Goal: Transaction & Acquisition: Purchase product/service

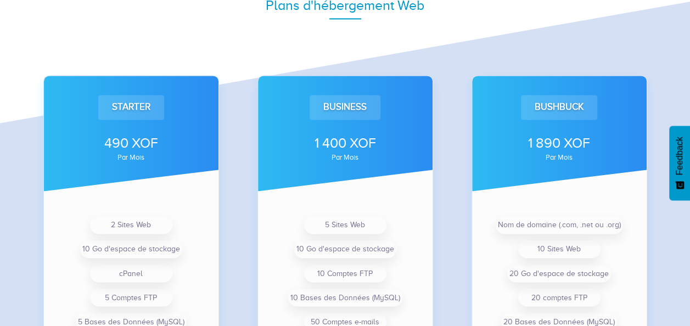
scroll to position [770, 0]
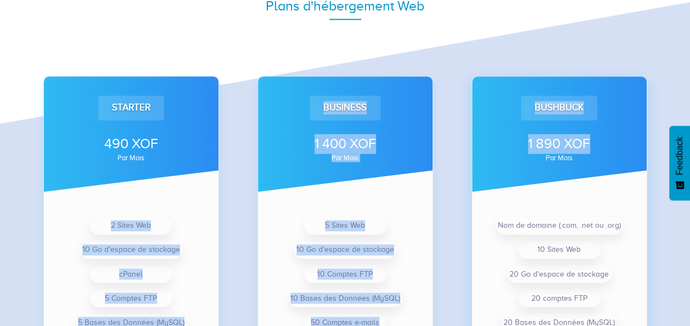
drag, startPoint x: 45, startPoint y: 191, endPoint x: 533, endPoint y: 188, distance: 487.7
click at [533, 188] on div "Starter 490 XOF par mois 2 Sites Web 10 Go d'espace de stockage cPanel 5 Compte…" at bounding box center [345, 257] width 642 height 451
drag, startPoint x: 42, startPoint y: 191, endPoint x: 525, endPoint y: 194, distance: 483.3
click at [525, 194] on div "Starter 490 XOF par mois 2 Sites Web 10 Go d'espace de stockage cPanel 5 Compte…" at bounding box center [345, 257] width 642 height 451
drag, startPoint x: 525, startPoint y: 194, endPoint x: 441, endPoint y: 176, distance: 86.0
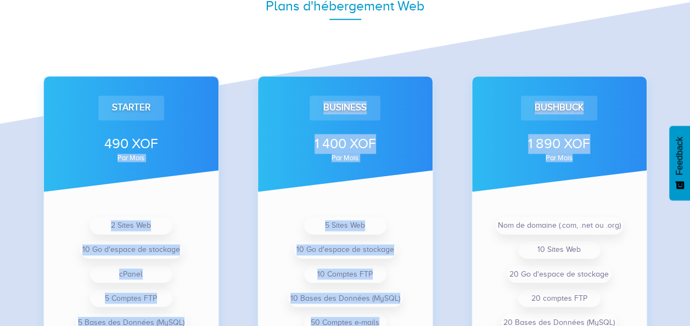
click at [441, 176] on div "Business 1 400 XOF par mois 5 Sites Web 10 Go d'espace de stockage 10 Comptes F…" at bounding box center [345, 245] width 214 height 427
click at [349, 196] on div "Business 1 400 XOF par mois 5 Sites Web 10 Go d'espace de stockage 10 Comptes F…" at bounding box center [345, 262] width 176 height 372
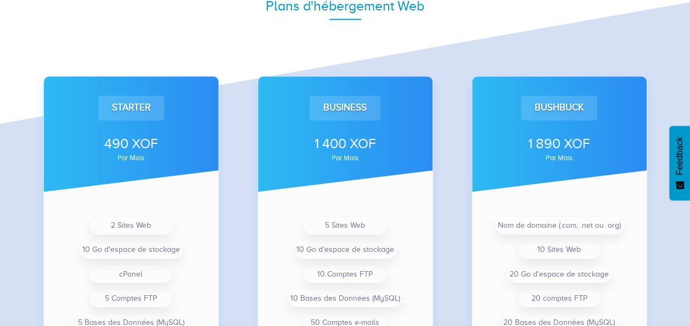
click at [349, 21] on div "Plans d'hébergement Web" at bounding box center [345, 6] width 642 height 53
drag, startPoint x: 349, startPoint y: 21, endPoint x: 308, endPoint y: 63, distance: 58.6
click at [308, 63] on div "Business 1 400 XOF par mois 5 Sites Web 10 Go d'espace de stockage 10 Comptes F…" at bounding box center [345, 245] width 214 height 427
click at [343, 13] on div "Plans d'hébergement Web" at bounding box center [344, 6] width 625 height 20
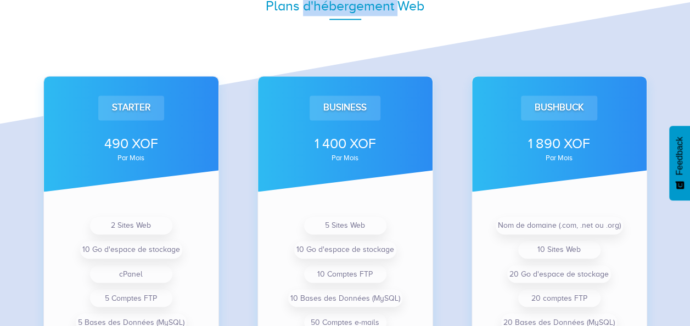
click at [343, 13] on div "Plans d'hébergement Web" at bounding box center [344, 6] width 625 height 20
drag, startPoint x: 343, startPoint y: 13, endPoint x: 307, endPoint y: 47, distance: 49.3
click at [307, 47] on div "Business 1 400 XOF par mois 5 Sites Web 10 Go d'espace de stockage 10 Comptes F…" at bounding box center [345, 245] width 214 height 427
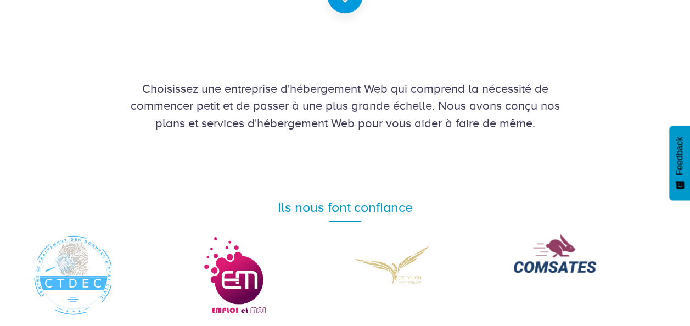
scroll to position [400, 0]
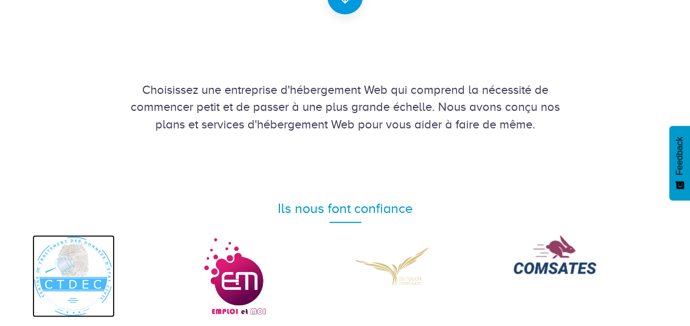
click at [82, 292] on img at bounding box center [73, 276] width 82 height 82
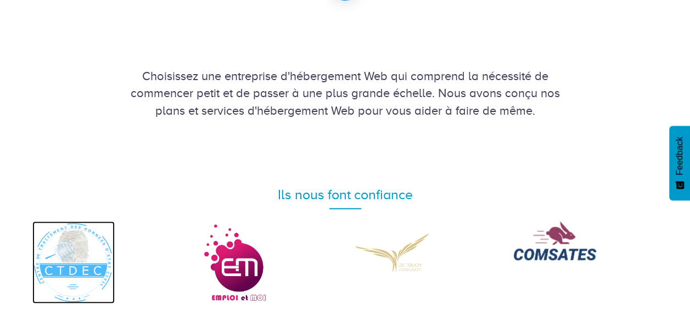
scroll to position [0, 0]
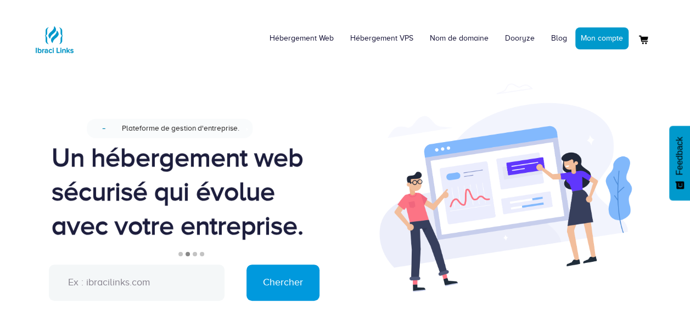
click at [134, 287] on input "text" at bounding box center [137, 282] width 176 height 36
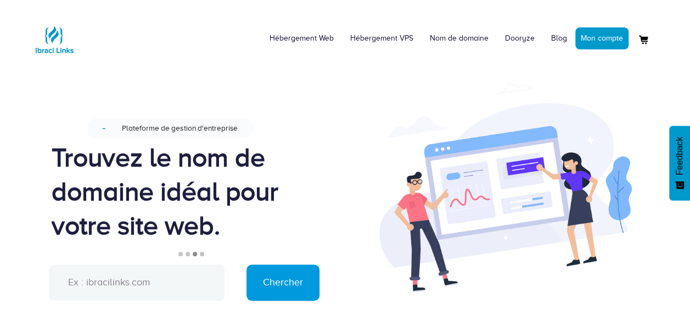
click at [116, 283] on input "text" at bounding box center [137, 282] width 176 height 36
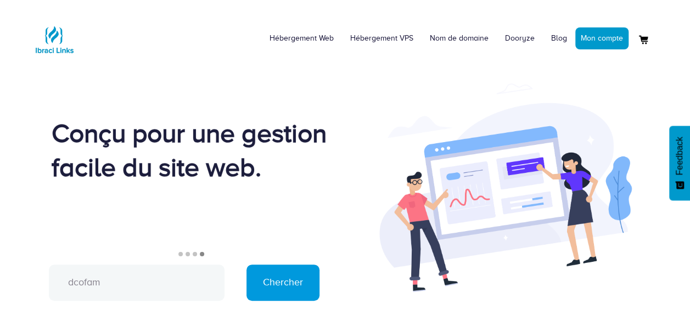
type input "dcofam"
click at [246, 264] on input "Chercher" at bounding box center [282, 282] width 73 height 36
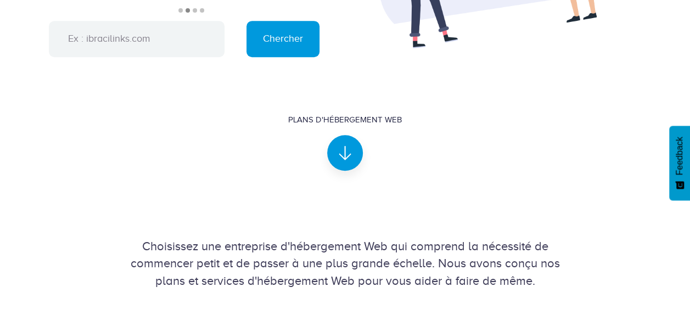
scroll to position [242, 0]
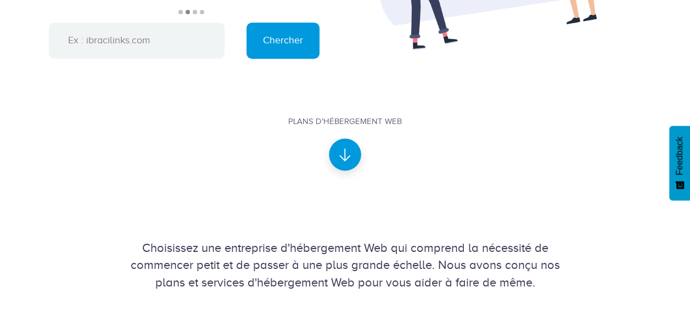
click at [349, 153] on icon at bounding box center [344, 154] width 13 height 13
